Goal: Register for event/course

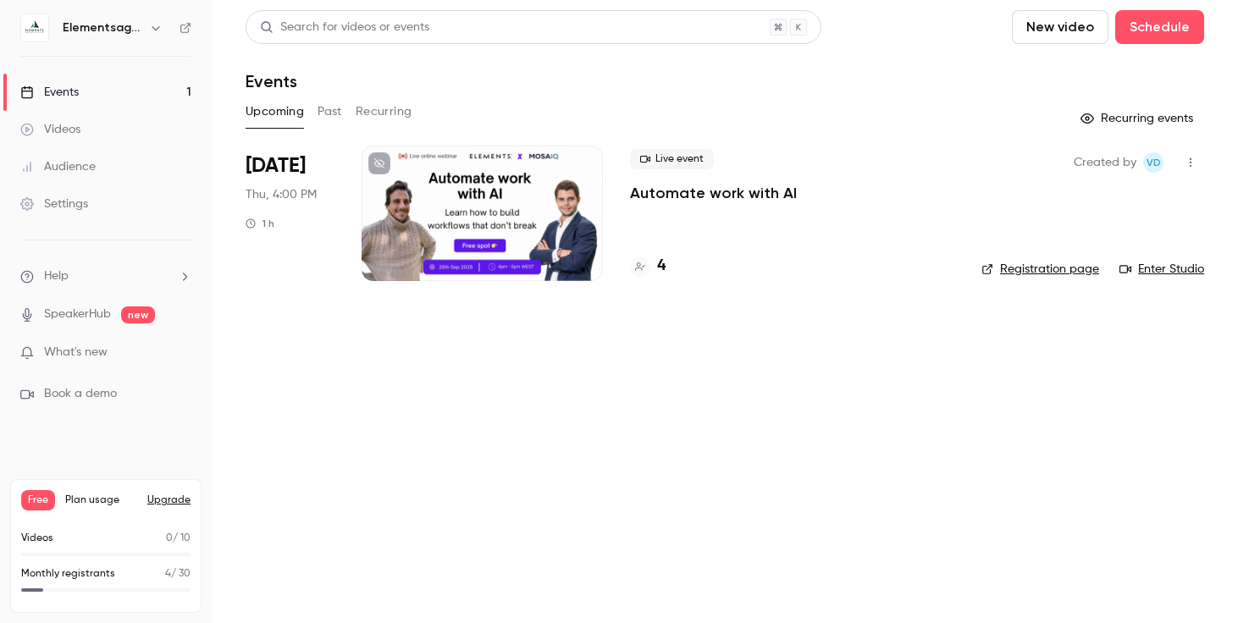
click at [672, 199] on p "Automate work with AI" at bounding box center [713, 193] width 167 height 20
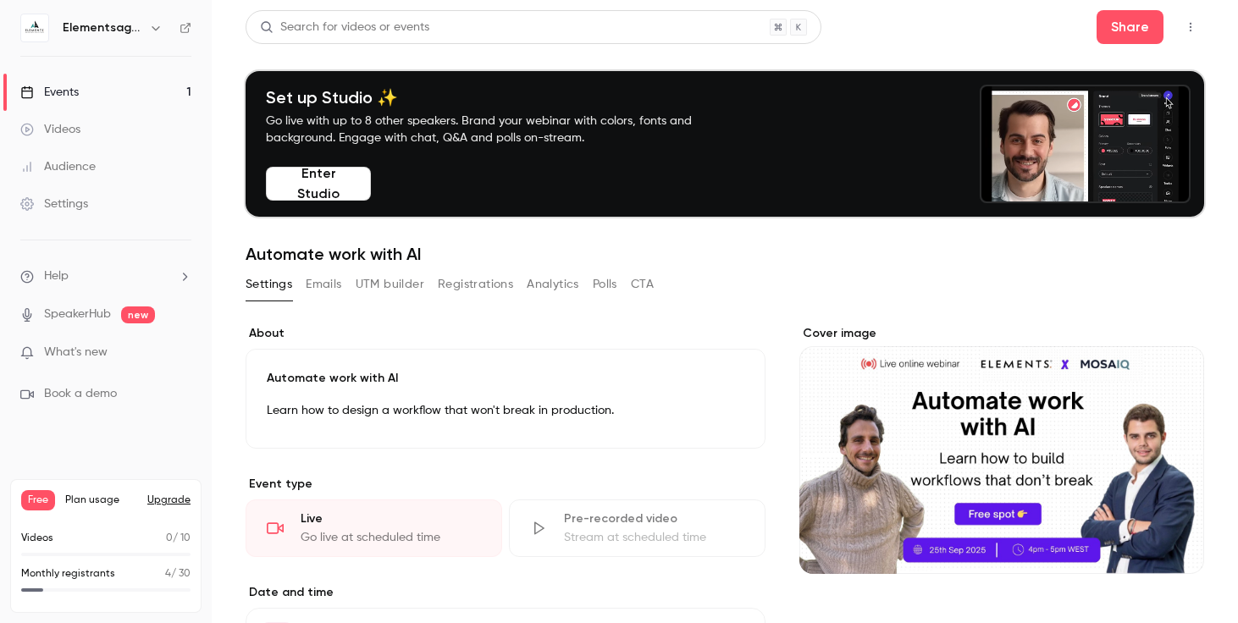
click at [449, 290] on button "Registrations" at bounding box center [475, 284] width 75 height 27
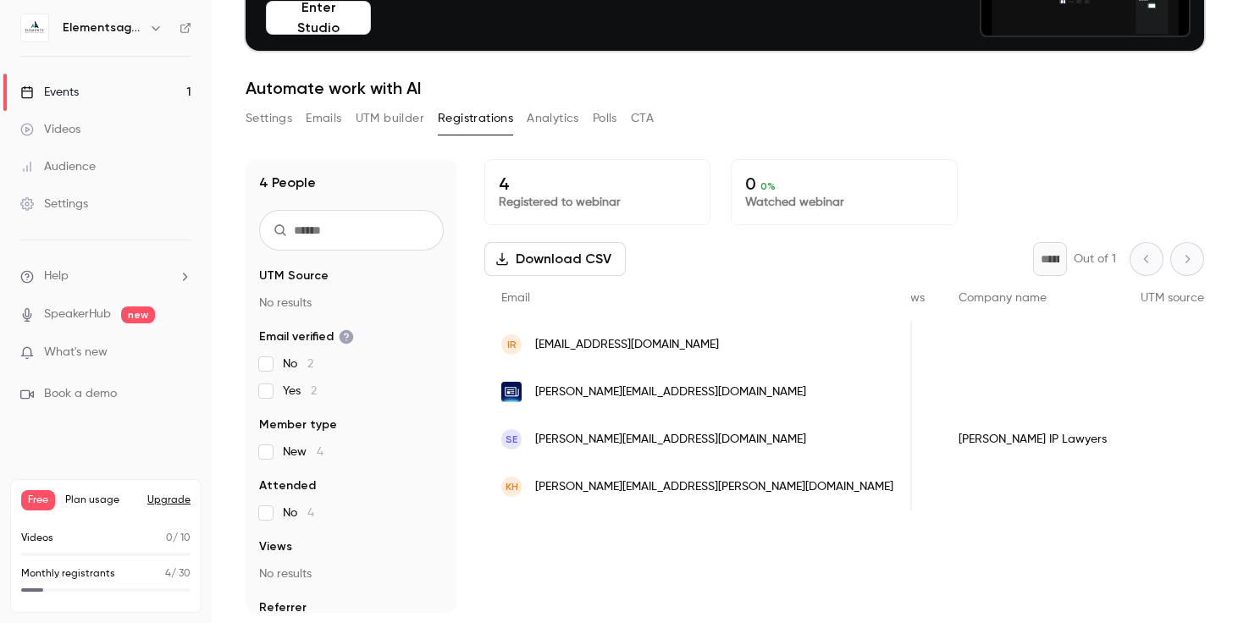
scroll to position [0, 555]
